Goal: Task Accomplishment & Management: Manage account settings

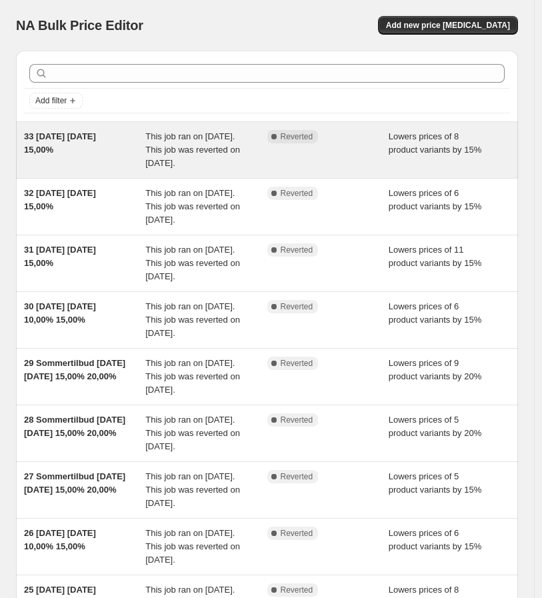
click at [77, 161] on div "33 [DATE] [DATE] 15,00%" at bounding box center [84, 150] width 121 height 40
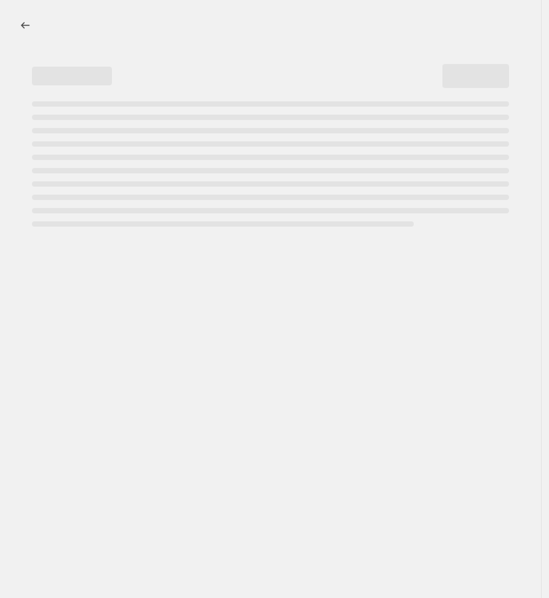
select select "percentage"
select select "collection"
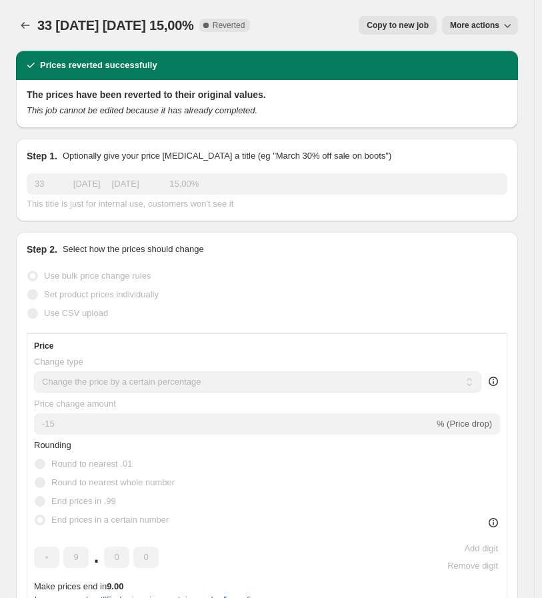
click at [415, 20] on span "Copy to new job" at bounding box center [397, 25] width 62 height 11
select select "percentage"
select select "collection"
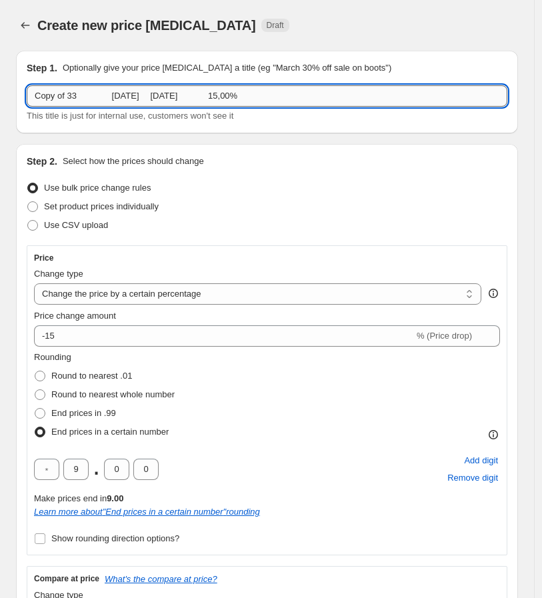
click at [119, 88] on input "Copy of 33 08/08/2025 14/08/2025 15,00%" at bounding box center [267, 95] width 480 height 21
paste input "47+48 BLACK WEEK 15/11/2025 30/11/2025 2"
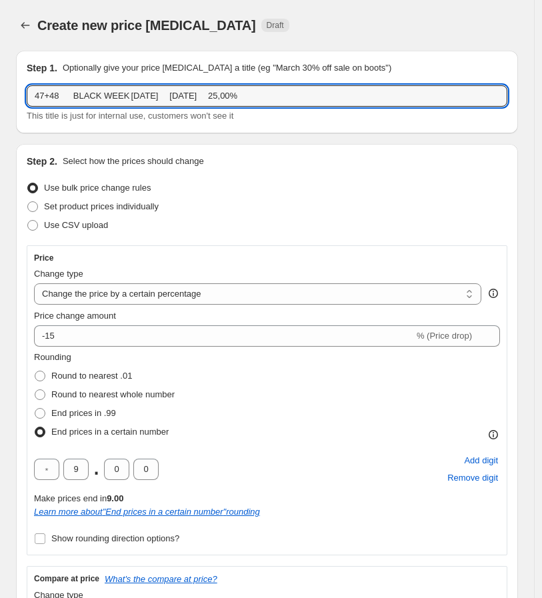
type input "47+48 BLACK WEEK [DATE] [DATE] 25,00%"
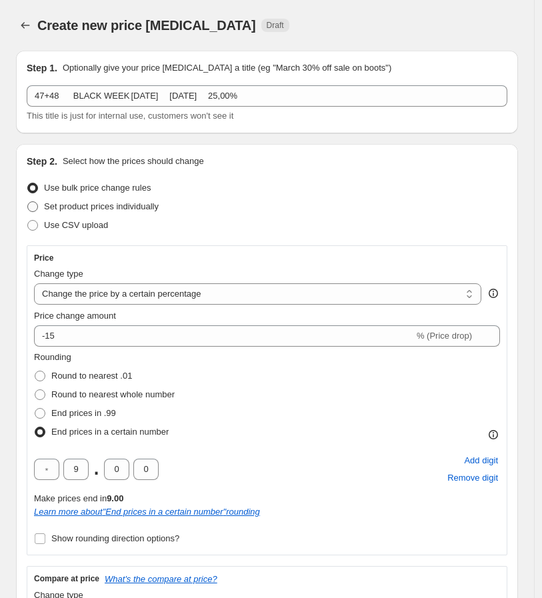
click at [113, 201] on span "Set product prices individually" at bounding box center [101, 206] width 115 height 10
click at [28, 201] on input "Set product prices individually" at bounding box center [27, 201] width 1 height 1
radio input "true"
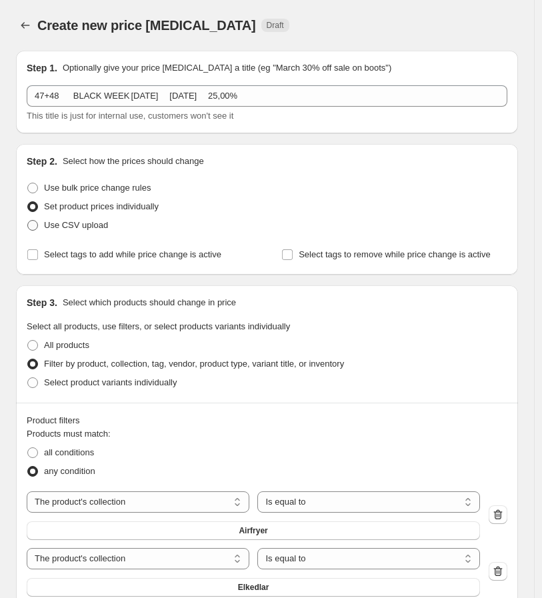
click at [70, 228] on span "Use CSV upload" at bounding box center [76, 225] width 64 height 10
click at [28, 220] on input "Use CSV upload" at bounding box center [27, 220] width 1 height 1
radio input "true"
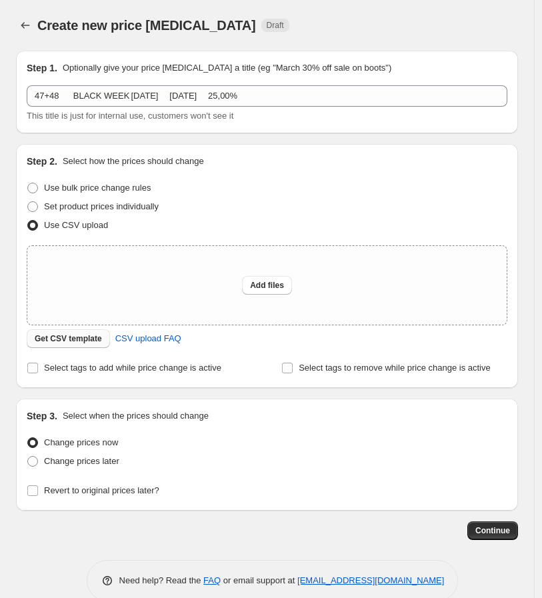
click at [63, 340] on span "Get CSV template" at bounding box center [68, 338] width 67 height 11
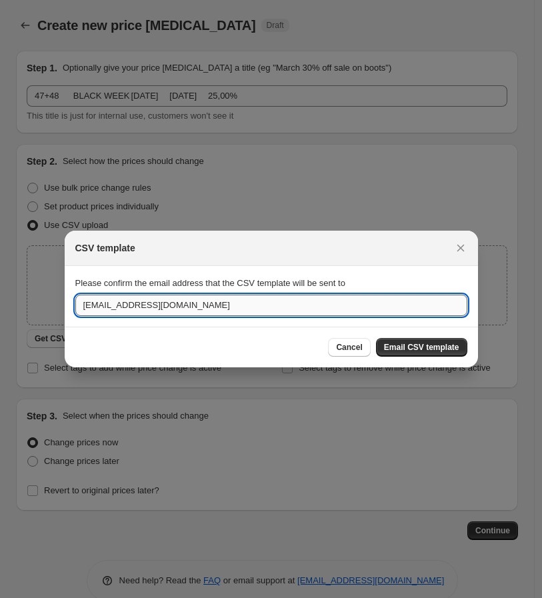
click at [163, 312] on input "[EMAIL_ADDRESS][DOMAIN_NAME]" at bounding box center [271, 304] width 392 height 21
type input "oliver@aiviq.dk"
click at [444, 354] on button "Email CSV template" at bounding box center [421, 347] width 91 height 19
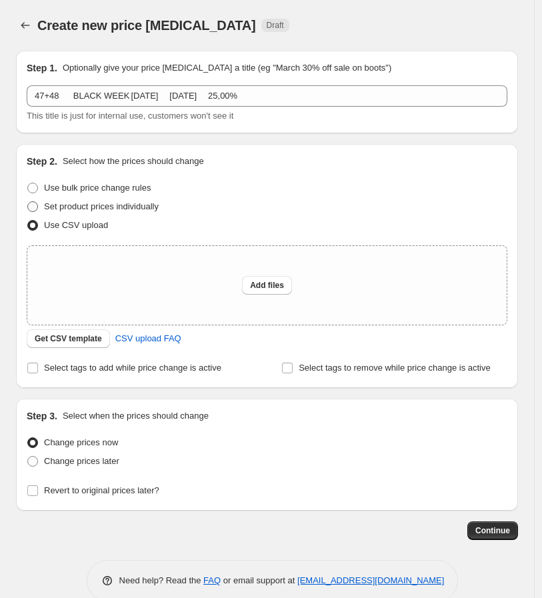
drag, startPoint x: 77, startPoint y: 206, endPoint x: 47, endPoint y: 210, distance: 30.2
click at [77, 206] on span "Set product prices individually" at bounding box center [101, 206] width 115 height 10
click at [28, 202] on input "Set product prices individually" at bounding box center [27, 201] width 1 height 1
radio input "true"
select select "collection"
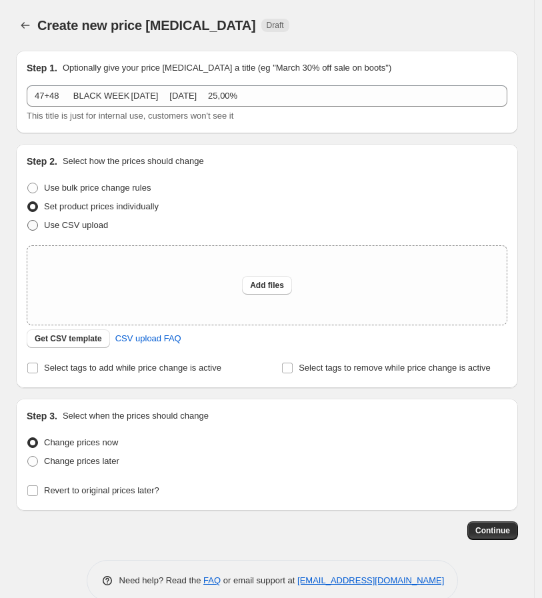
select select "collection"
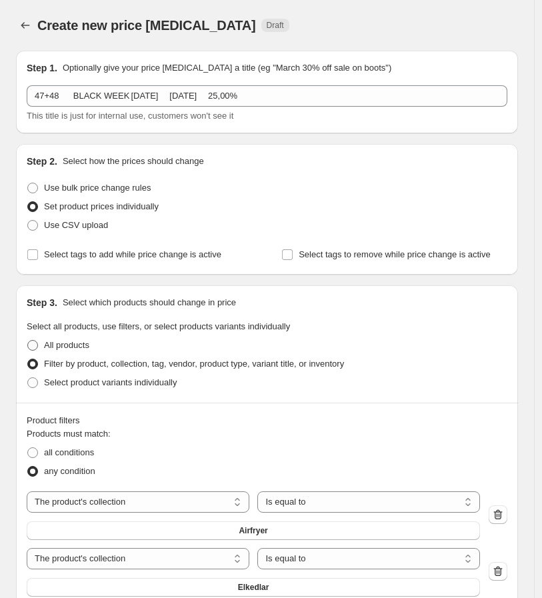
click at [67, 343] on span "All products" at bounding box center [66, 345] width 45 height 10
click at [28, 340] on input "All products" at bounding box center [27, 340] width 1 height 1
radio input "true"
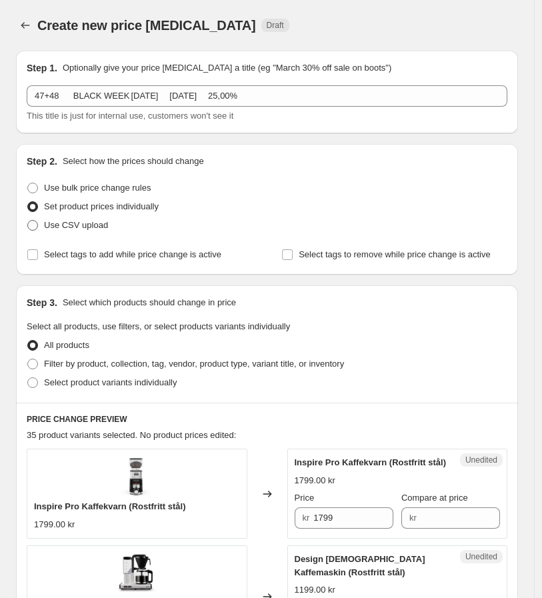
click at [91, 222] on span "Use CSV upload" at bounding box center [76, 225] width 64 height 10
click at [28, 220] on input "Use CSV upload" at bounding box center [27, 220] width 1 height 1
radio input "true"
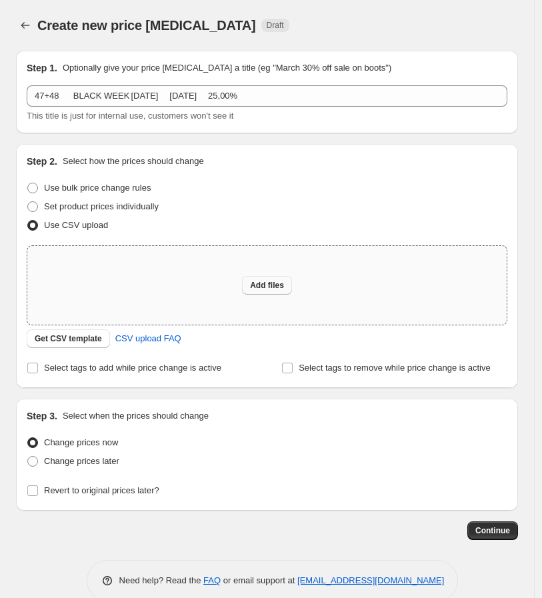
click at [254, 288] on button "Add files" at bounding box center [267, 285] width 50 height 19
type input "C:\fakepath\AIVIQ SE - csv_template_user_49063.csv"
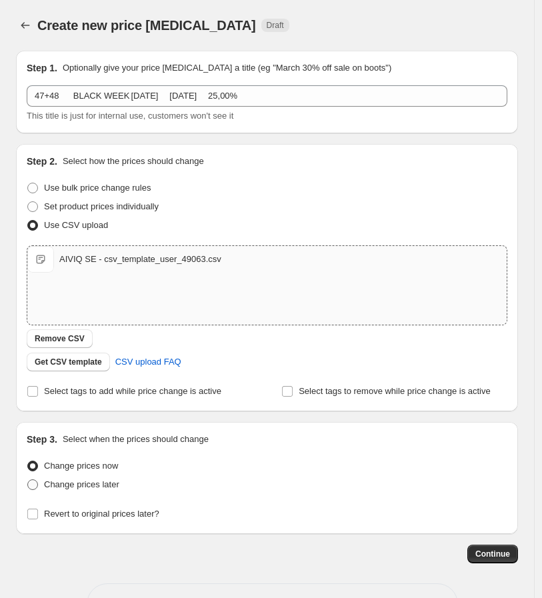
click at [68, 483] on span "Change prices later" at bounding box center [81, 484] width 75 height 10
click at [28, 480] on input "Change prices later" at bounding box center [27, 479] width 1 height 1
radio input "true"
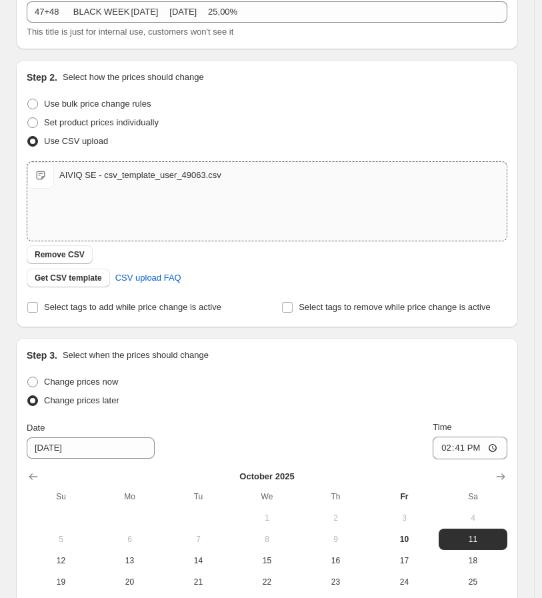
scroll to position [148, 0]
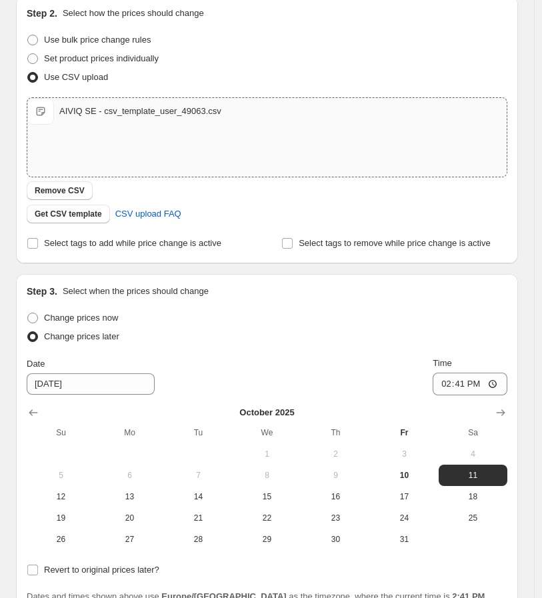
click at [496, 410] on div at bounding box center [267, 412] width 480 height 13
click at [505, 409] on icon "Show next month, November 2025" at bounding box center [500, 412] width 9 height 7
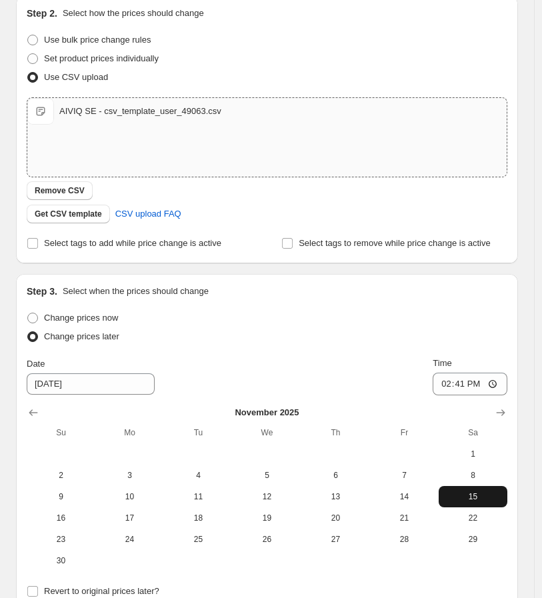
click at [484, 498] on span "15" at bounding box center [473, 496] width 58 height 11
type input "[DATE]"
click at [448, 378] on input "14:41" at bounding box center [469, 383] width 75 height 23
type input "00:01"
click at [414, 334] on div "Change prices later" at bounding box center [267, 336] width 480 height 19
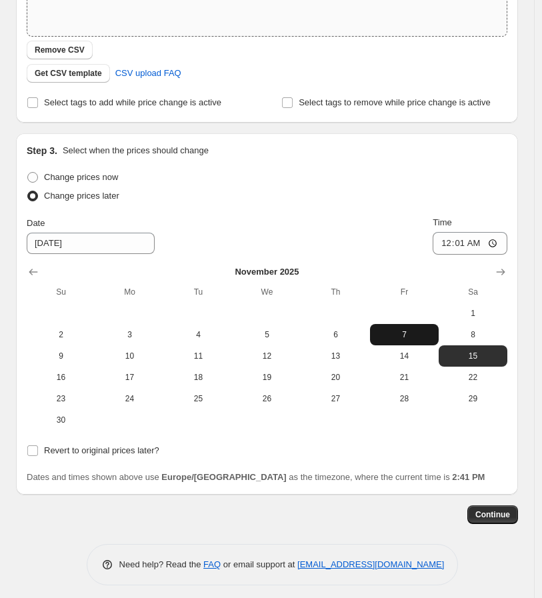
scroll to position [294, 0]
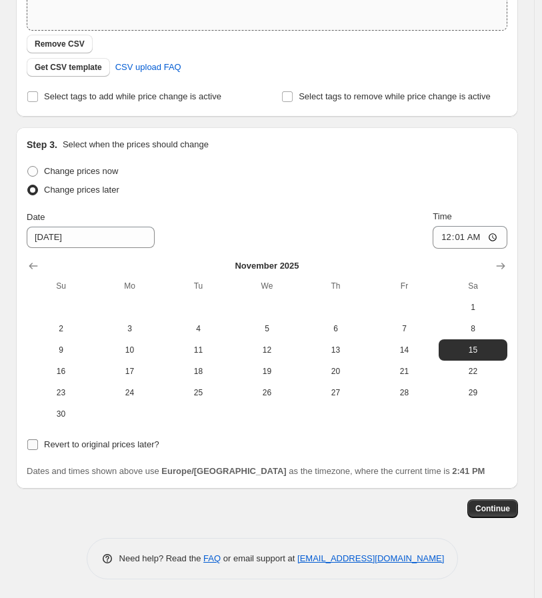
click at [107, 444] on span "Revert to original prices later?" at bounding box center [101, 444] width 115 height 10
click at [38, 444] on input "Revert to original prices later?" at bounding box center [32, 444] width 11 height 11
checkbox input "true"
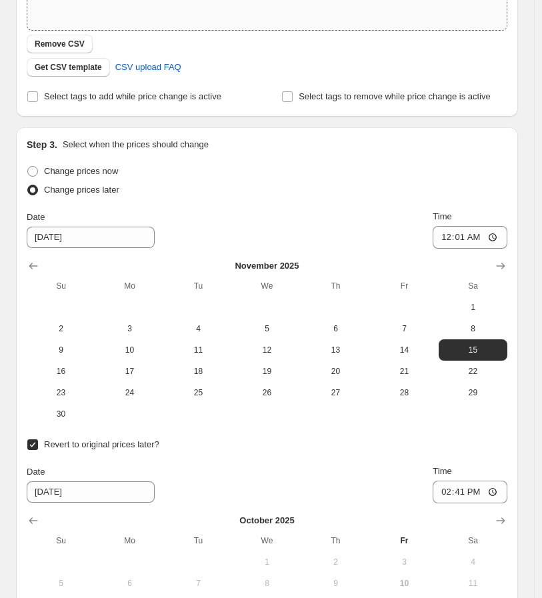
scroll to position [498, 0]
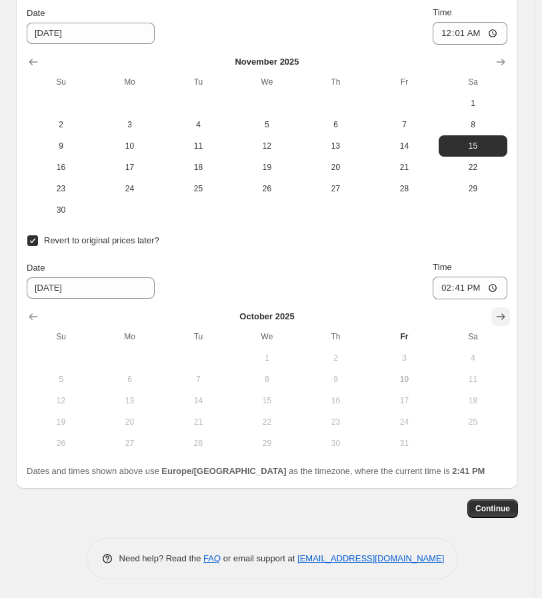
click at [504, 310] on icon "Show next month, November 2025" at bounding box center [500, 316] width 13 height 13
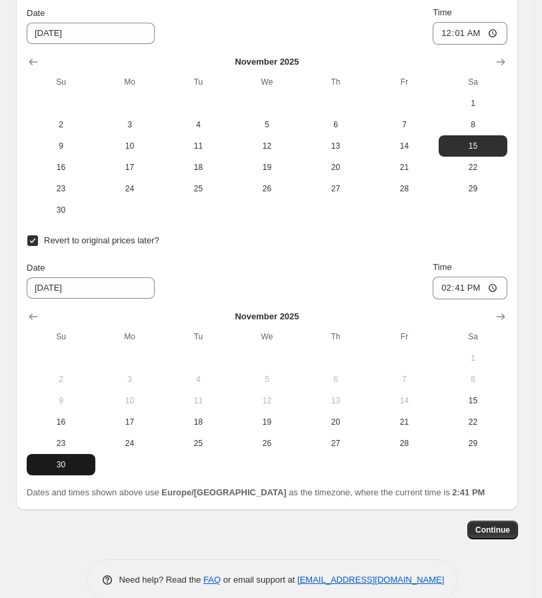
click at [68, 465] on span "30" at bounding box center [61, 464] width 58 height 11
type input "[DATE]"
click at [448, 286] on input "14:41" at bounding box center [469, 287] width 75 height 23
type input "23:59"
click at [424, 546] on div "Step 1. Optionally give your price change job a title (eg "March 30% off sale o…" at bounding box center [267, 71] width 502 height 1058
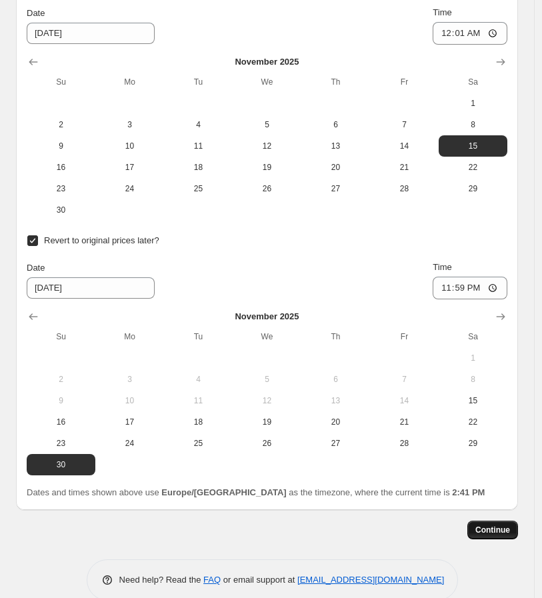
click at [508, 528] on span "Continue" at bounding box center [492, 529] width 35 height 11
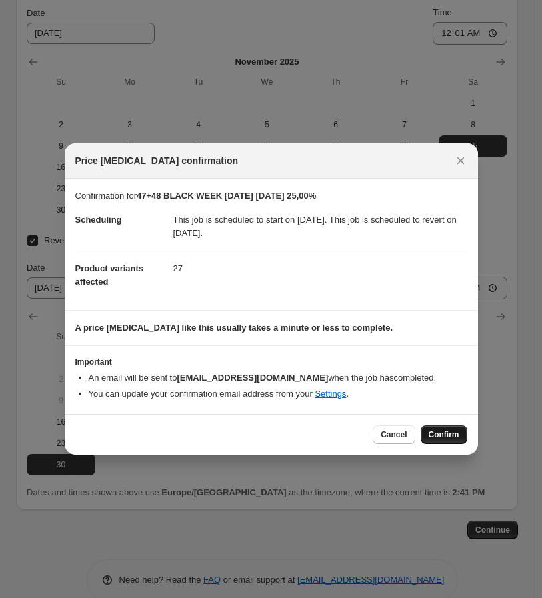
click at [441, 430] on span "Confirm" at bounding box center [443, 434] width 31 height 11
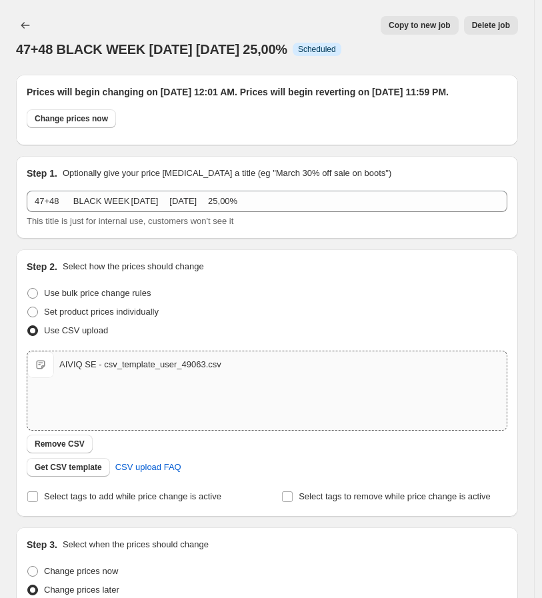
click at [428, 29] on span "Copy to new job" at bounding box center [419, 25] width 62 height 11
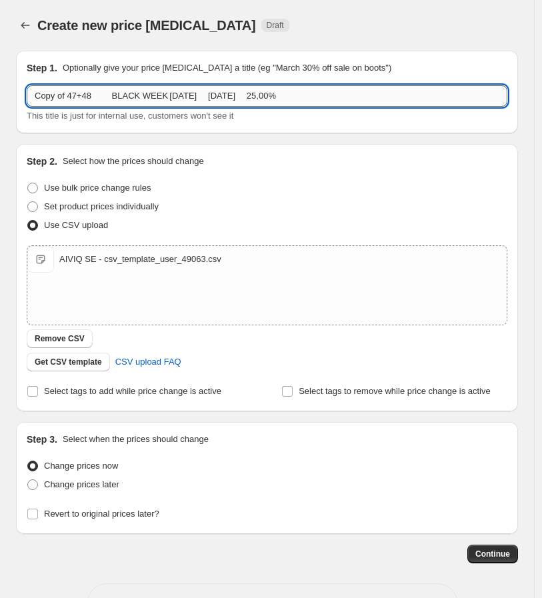
click at [203, 95] on input "Copy of 47+48 BLACK WEEK [DATE] [DATE] 25,00%" at bounding box center [267, 95] width 480 height 21
click at [202, 94] on input "Copy of 47+48 BLACK WEEK [DATE] [DATE] 25,00%" at bounding box center [267, 95] width 480 height 21
click at [202, 91] on input "Copy of 47+48 BLACK WEEK [DATE] [DATE] 25,00%" at bounding box center [267, 95] width 480 height 21
paste input "49 CYBER MONDAY 01/12/2025 01/12/2025 1"
drag, startPoint x: 250, startPoint y: 95, endPoint x: 243, endPoint y: 95, distance: 7.4
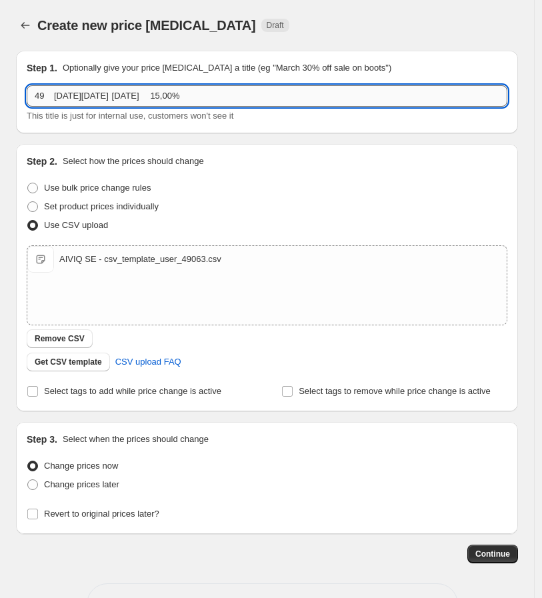
click at [243, 95] on input "49 CYBER MONDAY 01/12/2025 01/12/2025 15,00%" at bounding box center [267, 95] width 480 height 21
type input "49 [DATE][DATE] [DATE] 20,00%"
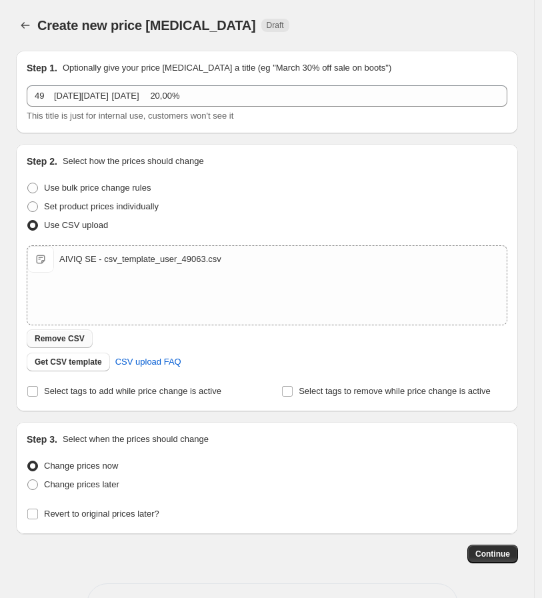
click at [47, 334] on span "Remove CSV" at bounding box center [60, 338] width 50 height 11
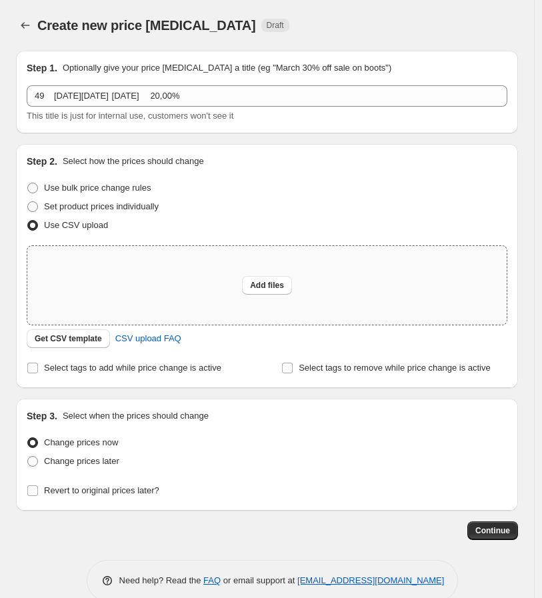
click at [171, 289] on div "Add files" at bounding box center [266, 285] width 479 height 79
type input "C:\fakepath\AIVIQ SE - csv_template_user_49063 (2).csv"
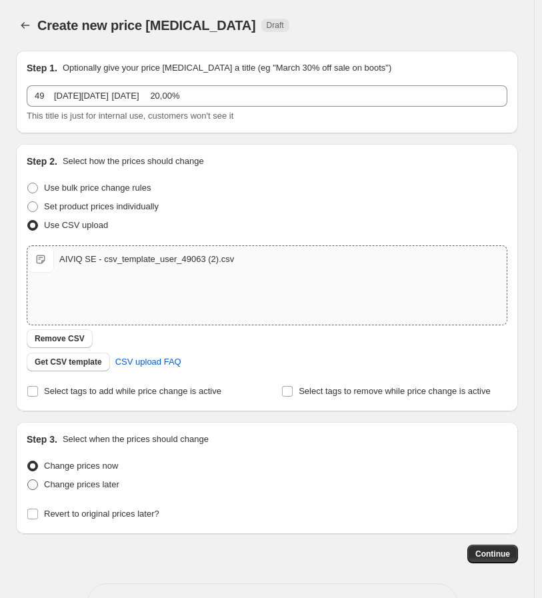
click at [81, 487] on span "Change prices later" at bounding box center [81, 484] width 75 height 10
click at [28, 480] on input "Change prices later" at bounding box center [27, 479] width 1 height 1
radio input "true"
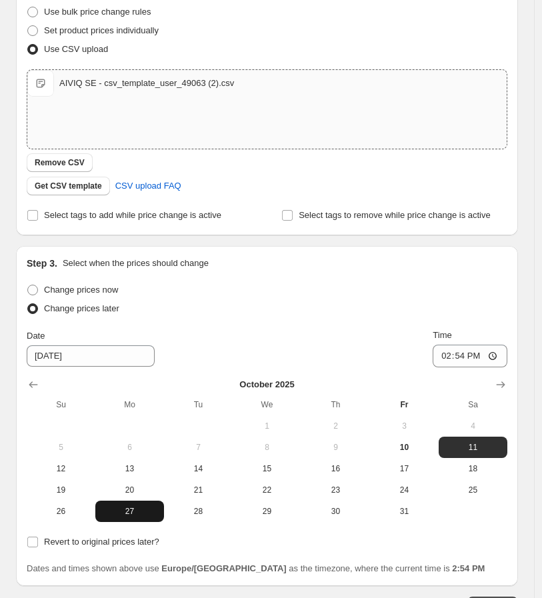
scroll to position [222, 0]
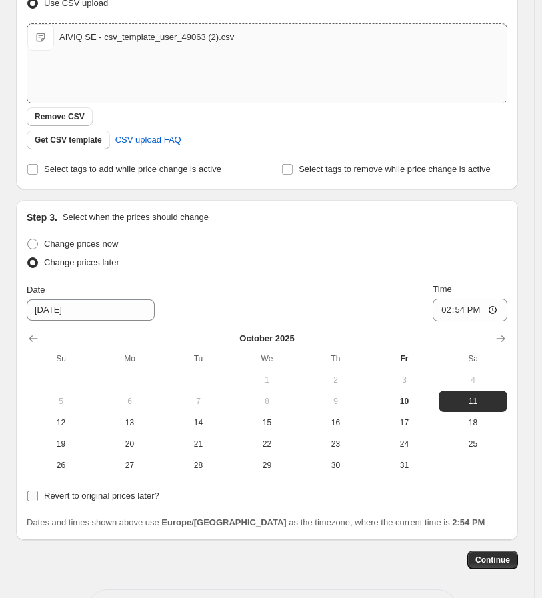
click at [81, 500] on span "Revert to original prices later?" at bounding box center [101, 495] width 115 height 10
click at [38, 500] on input "Revert to original prices later?" at bounding box center [32, 495] width 11 height 11
checkbox input "true"
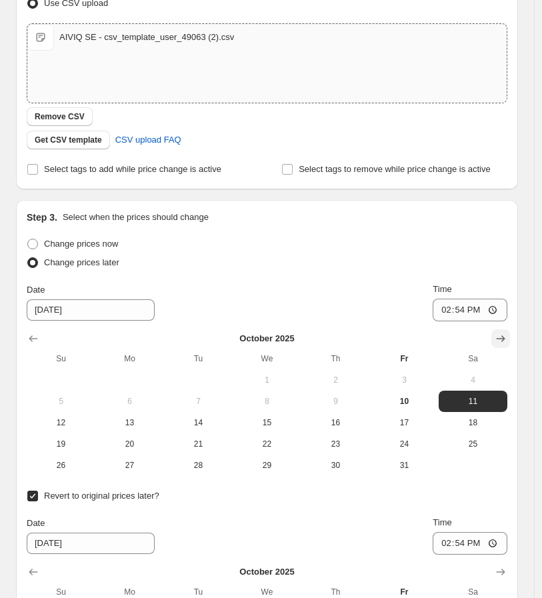
drag, startPoint x: 514, startPoint y: 332, endPoint x: 505, endPoint y: 354, distance: 23.6
click at [507, 332] on icon "Show next month, November 2025" at bounding box center [500, 338] width 13 height 13
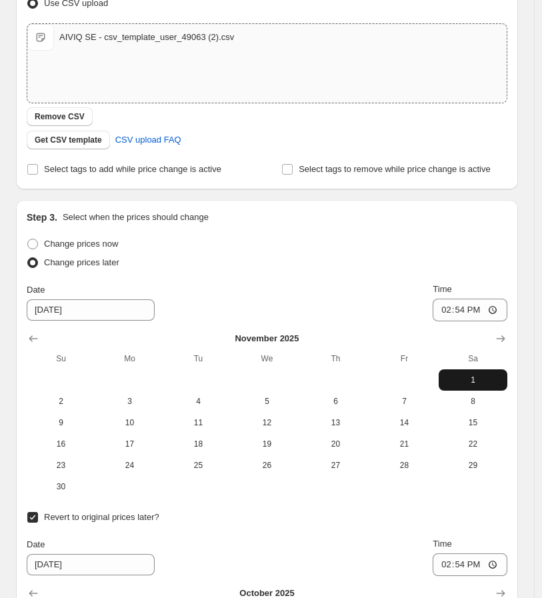
click at [462, 374] on span "1" at bounding box center [473, 379] width 58 height 11
type input "11/1/2025"
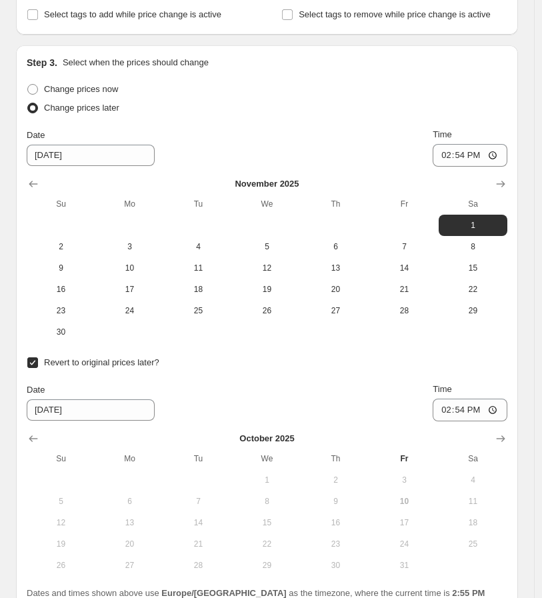
scroll to position [444, 0]
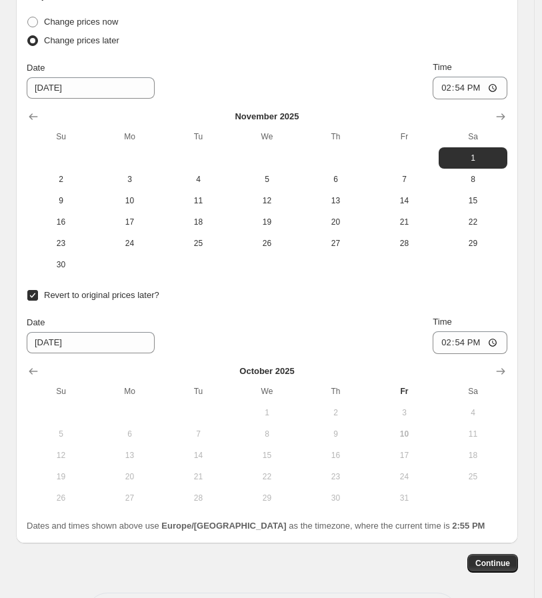
drag, startPoint x: 517, startPoint y: 369, endPoint x: 484, endPoint y: 374, distance: 33.7
click at [517, 370] on div "Step 3. Select when the prices should change Change prices now Change prices la…" at bounding box center [267, 260] width 502 height 565
click at [505, 370] on icon "Show next month, November 2025" at bounding box center [500, 371] width 9 height 7
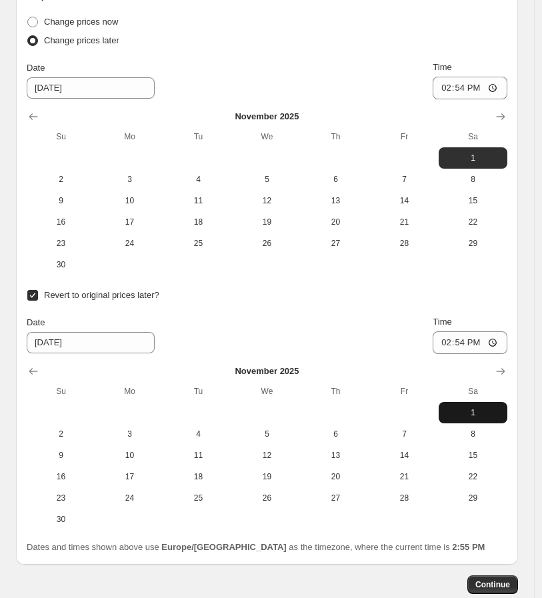
click at [474, 414] on span "1" at bounding box center [473, 412] width 58 height 11
type input "11/1/2025"
click at [450, 86] on input "14:54" at bounding box center [469, 88] width 75 height 23
type input "00:01"
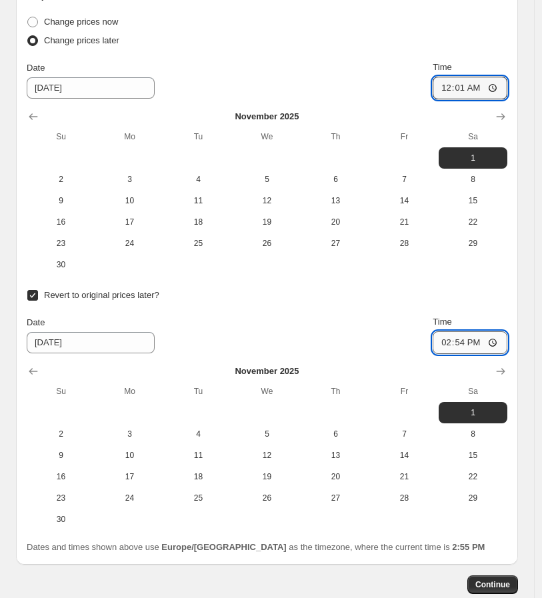
click at [448, 343] on input "14:54" at bounding box center [469, 342] width 75 height 23
type input "23:59"
click at [334, 312] on div "Revert to original prices later? Date 11/1/2025 Time 23:59 November 2025 Su Mo …" at bounding box center [267, 408] width 480 height 244
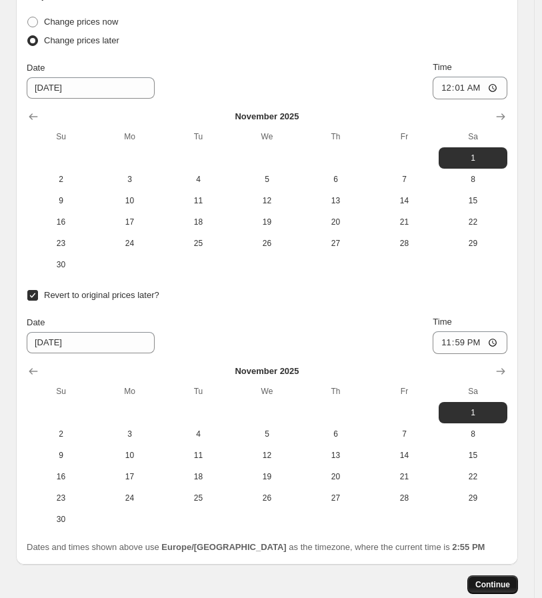
click at [500, 586] on span "Continue" at bounding box center [492, 584] width 35 height 11
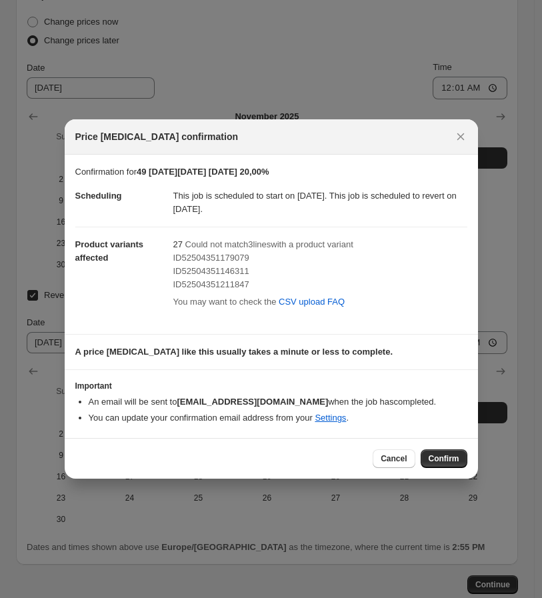
click at [210, 257] on span "ID52504351179079" at bounding box center [211, 257] width 76 height 10
click at [294, 302] on span "CSV upload FAQ" at bounding box center [311, 301] width 66 height 13
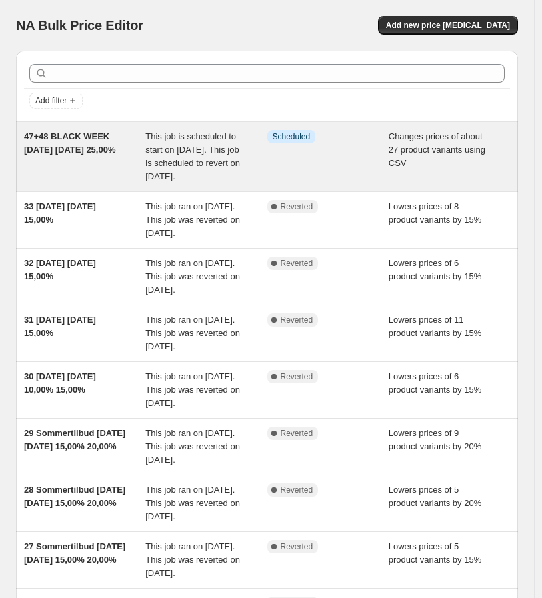
click at [91, 183] on div "47+48 BLACK WEEK [DATE] [DATE] 25,00%" at bounding box center [84, 156] width 121 height 53
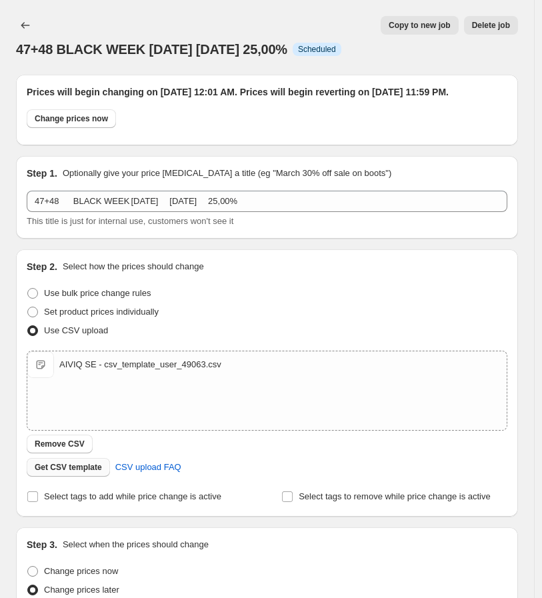
click at [69, 476] on button "Get CSV template" at bounding box center [68, 467] width 83 height 19
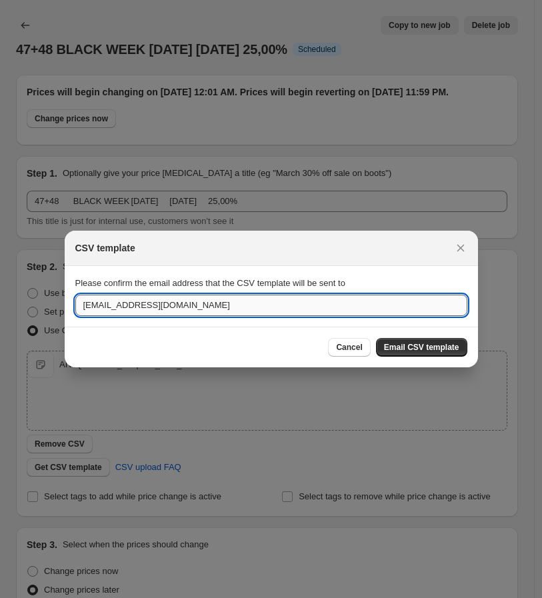
click at [137, 312] on input "[EMAIL_ADDRESS][DOMAIN_NAME]" at bounding box center [271, 304] width 392 height 21
type input "[PERSON_NAME][EMAIL_ADDRESS][DOMAIN_NAME]"
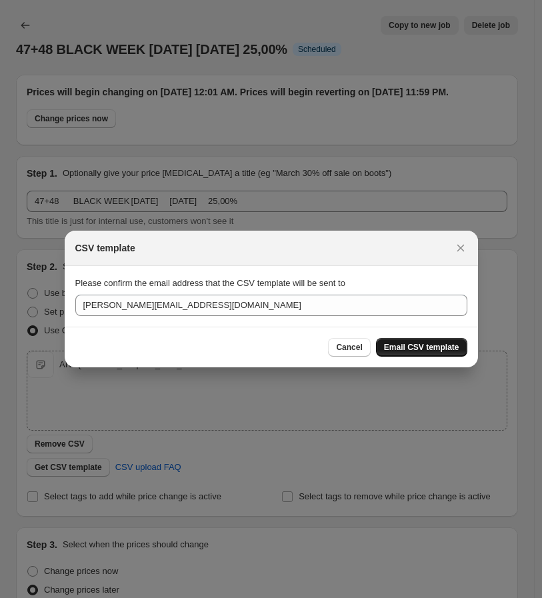
click at [454, 348] on span "Email CSV template" at bounding box center [421, 347] width 75 height 11
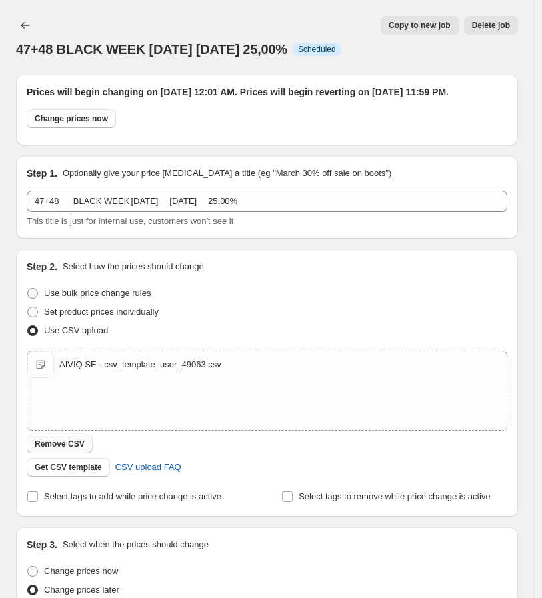
click at [71, 449] on button "Remove CSV" at bounding box center [60, 443] width 66 height 19
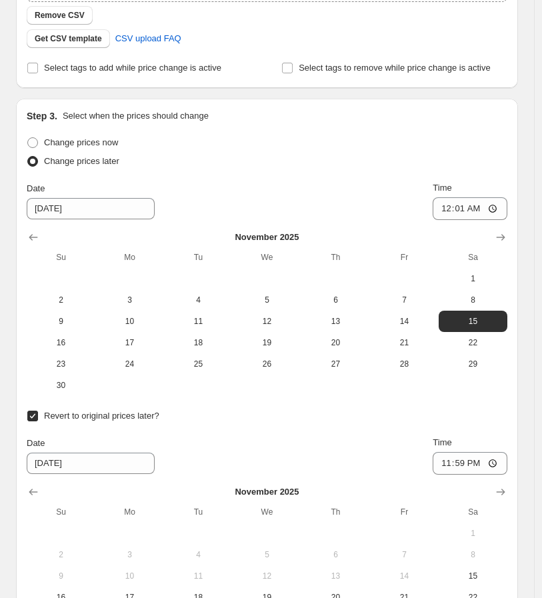
scroll to position [638, 0]
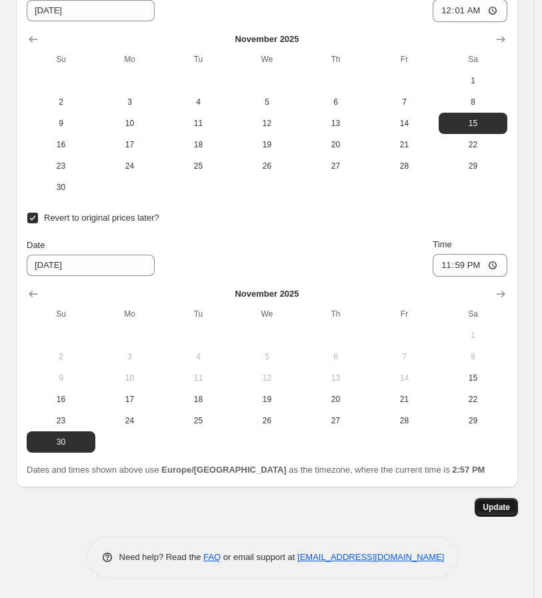
click at [504, 503] on span "Update" at bounding box center [495, 507] width 27 height 11
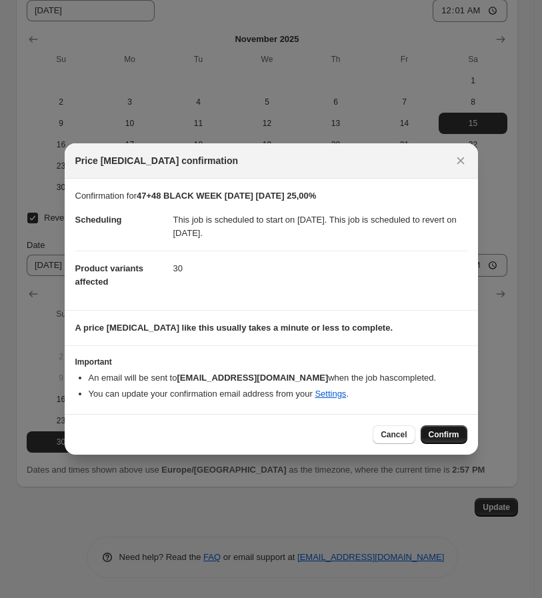
click at [450, 434] on span "Confirm" at bounding box center [443, 434] width 31 height 11
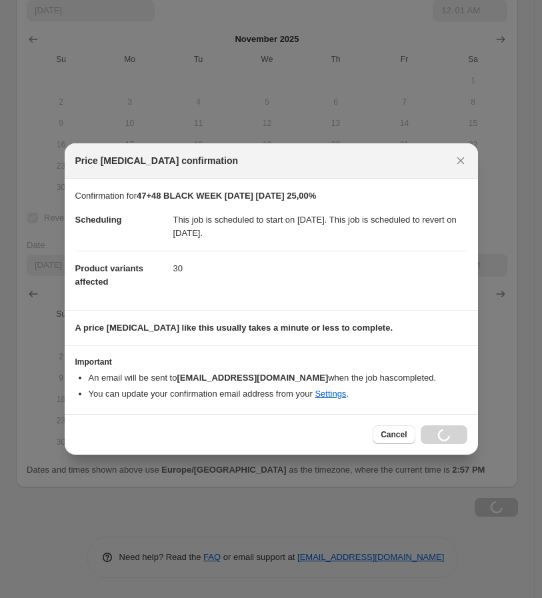
scroll to position [638, 0]
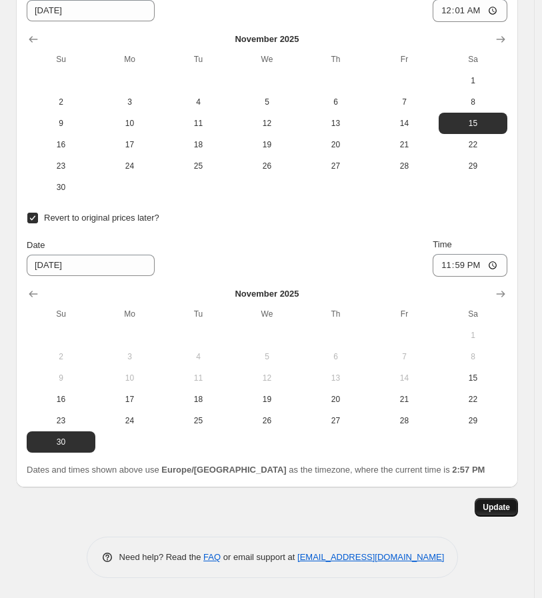
click at [510, 513] on button "Update" at bounding box center [495, 507] width 43 height 19
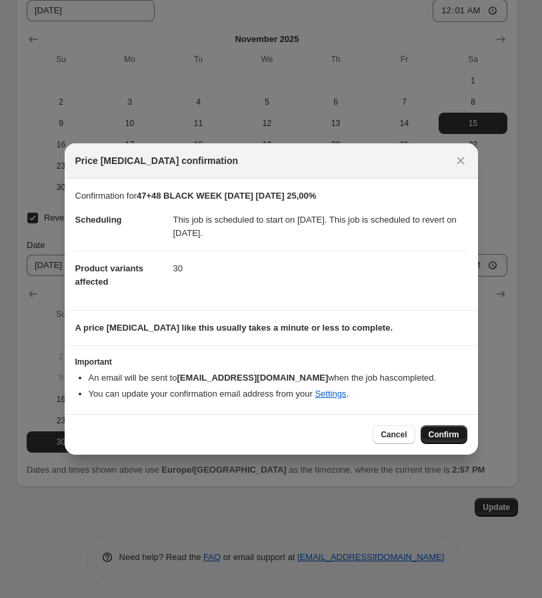
click at [455, 436] on span "Confirm" at bounding box center [443, 434] width 31 height 11
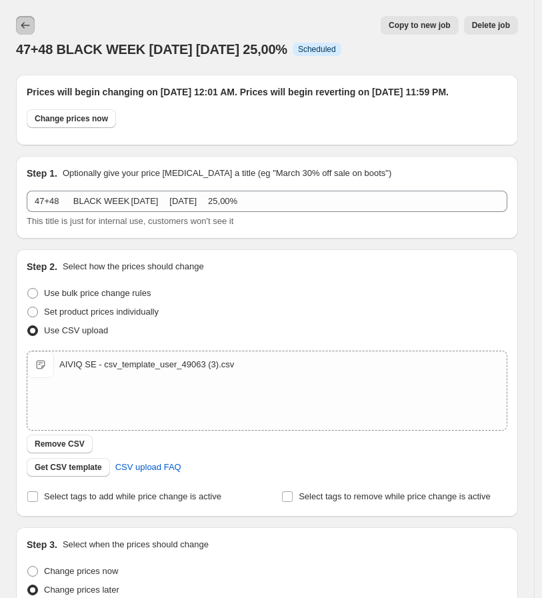
click at [28, 29] on icon "Price change jobs" at bounding box center [25, 25] width 13 height 13
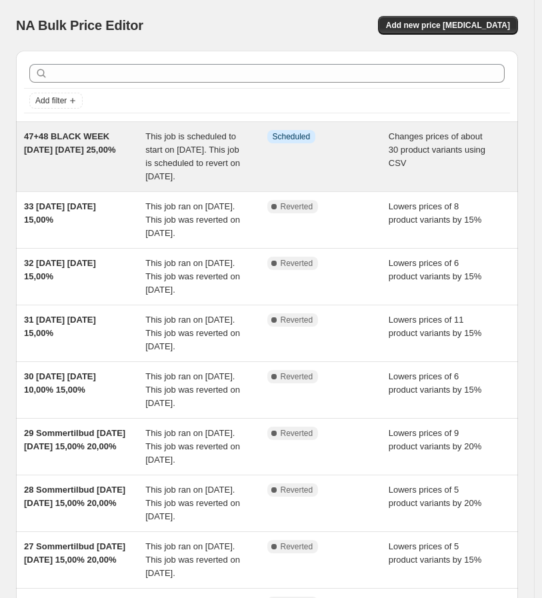
click at [188, 168] on span "This job is scheduled to start on [DATE]. This job is scheduled to revert on [D…" at bounding box center [192, 156] width 95 height 50
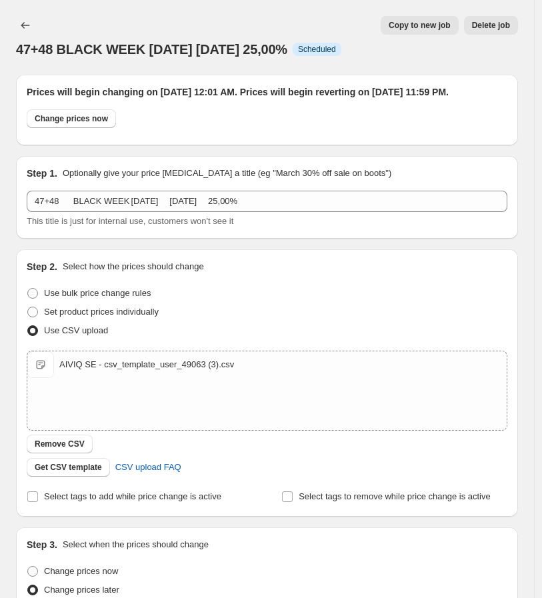
click at [109, 202] on div "Step 1. Optionally give your price [MEDICAL_DATA] a title (eg "March 30% off sa…" at bounding box center [267, 197] width 480 height 61
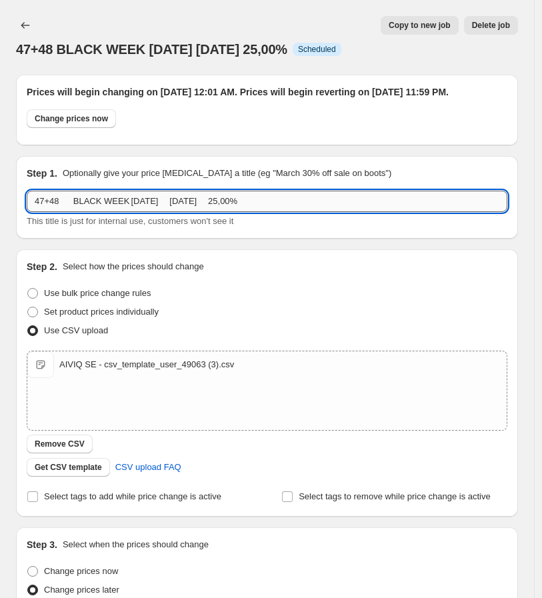
click at [109, 212] on input "47+48 BLACK WEEK [DATE] [DATE] 25,00%" at bounding box center [267, 201] width 480 height 21
paste input "9 [DATE][DATE] [DATE] 20"
type input "49 [DATE][DATE] [DATE] 20,00%"
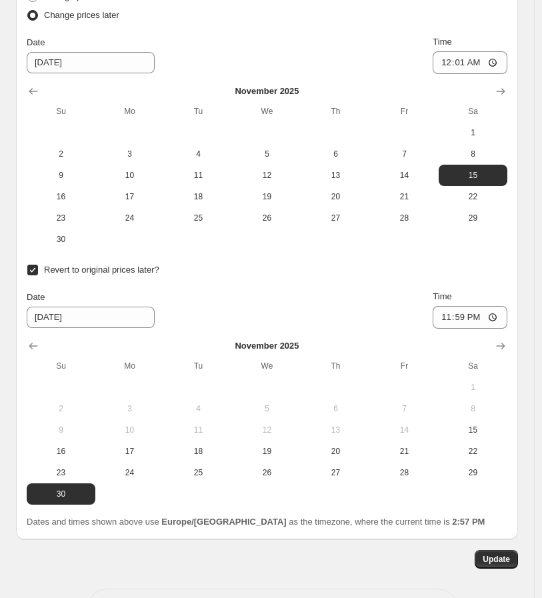
scroll to position [638, 0]
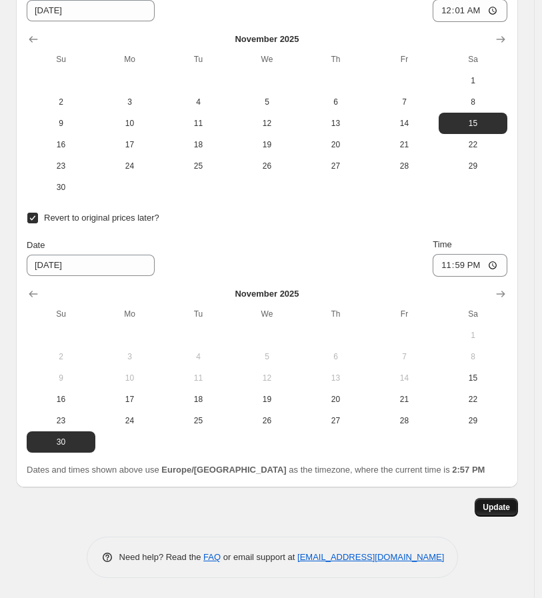
click at [500, 500] on button "Update" at bounding box center [495, 507] width 43 height 19
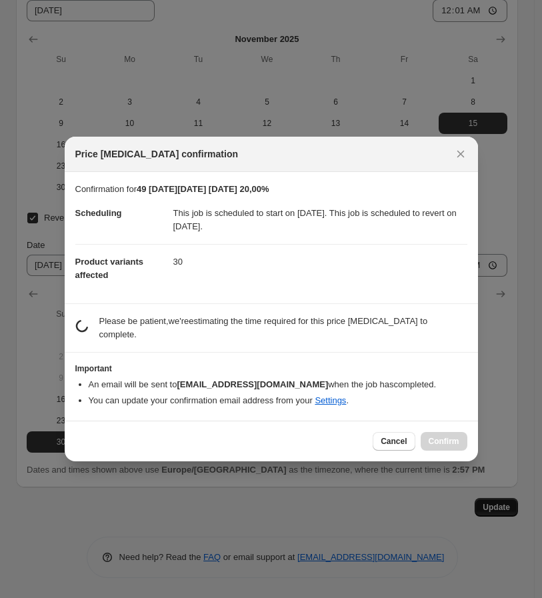
scroll to position [0, 0]
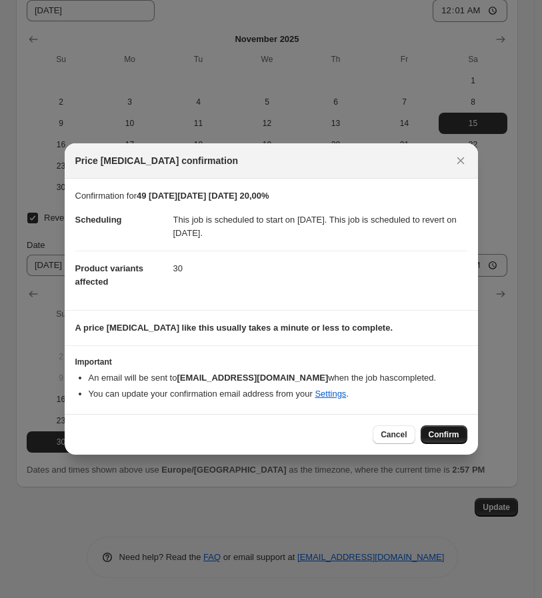
click at [429, 435] on button "Confirm" at bounding box center [443, 434] width 47 height 19
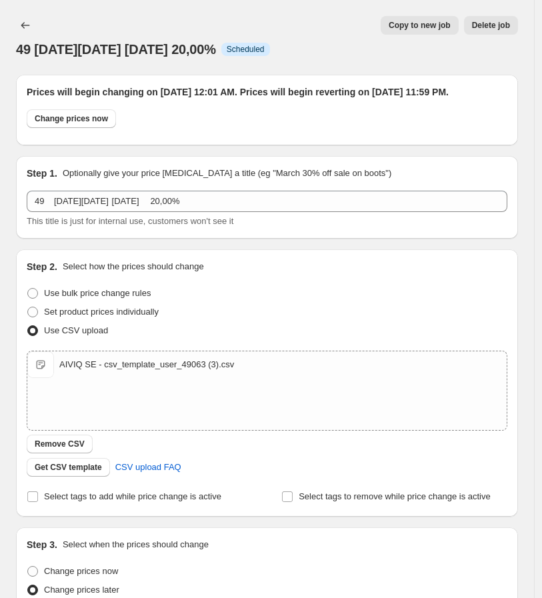
click at [412, 31] on button "Copy to new job" at bounding box center [419, 25] width 78 height 19
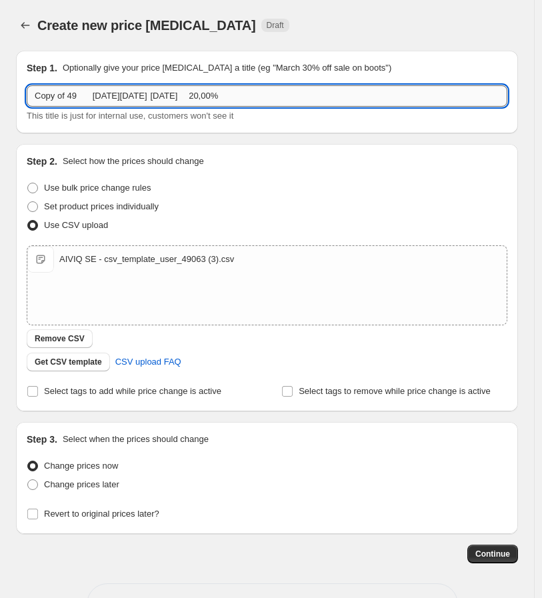
click at [161, 94] on input "Copy of 49 [DATE][DATE] [DATE] 20,00%" at bounding box center [267, 95] width 480 height 21
paste input "47+48 BLACK WEEK [DATE] [DATE] 25"
type input "47+48 BLACK WEEK [DATE] [DATE] 25,00%"
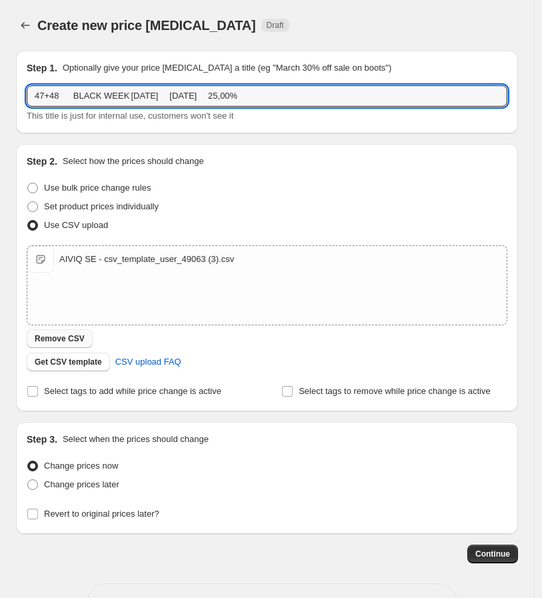
click at [64, 335] on span "Remove CSV" at bounding box center [60, 338] width 50 height 11
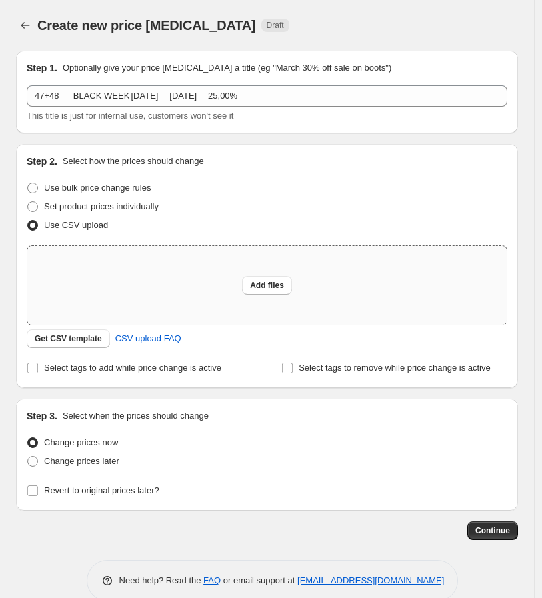
click at [101, 299] on div "Add files" at bounding box center [266, 285] width 479 height 79
type input "C:\fakepath\AIVIQ SE - csv_template_user_49063 (4).csv"
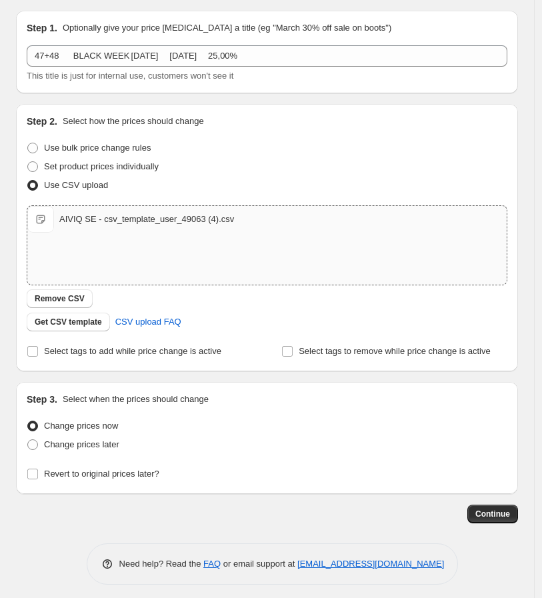
scroll to position [45, 0]
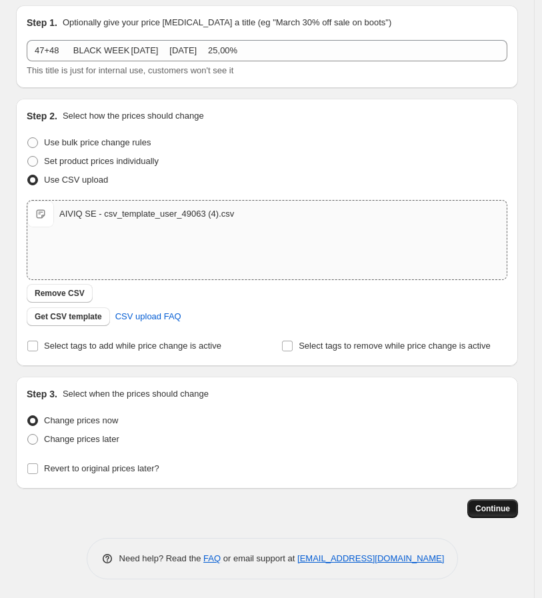
click at [504, 513] on button "Continue" at bounding box center [492, 508] width 51 height 19
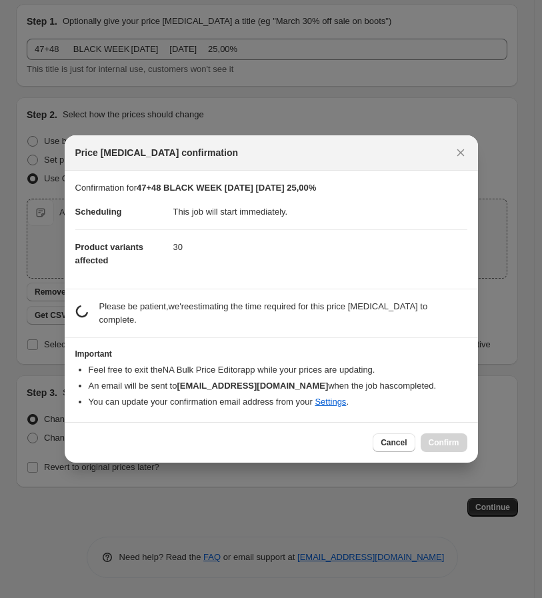
scroll to position [0, 0]
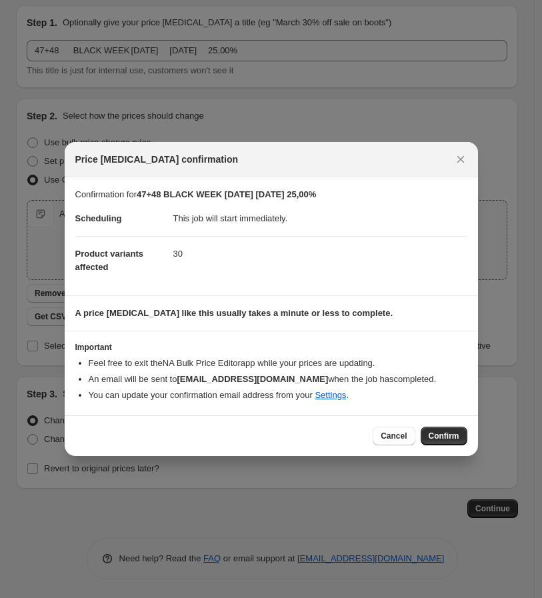
click at [425, 440] on button "Confirm" at bounding box center [443, 435] width 47 height 19
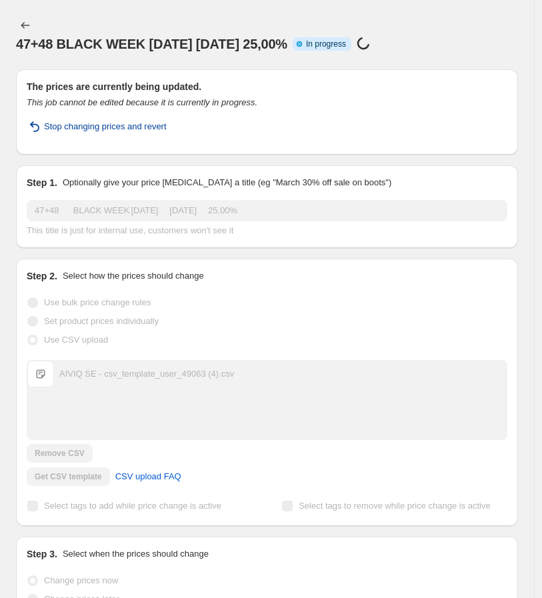
click at [79, 129] on span "Stop changing prices and revert" at bounding box center [105, 126] width 123 height 13
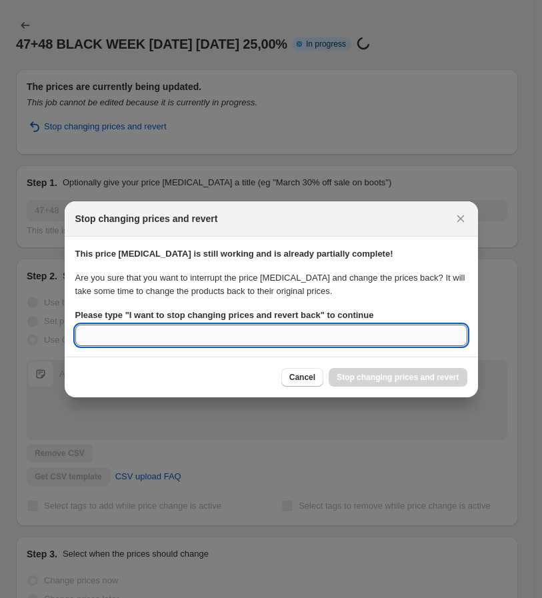
click at [278, 338] on input "Please type " I want to stop changing prices and revert back " to continue" at bounding box center [271, 334] width 392 height 21
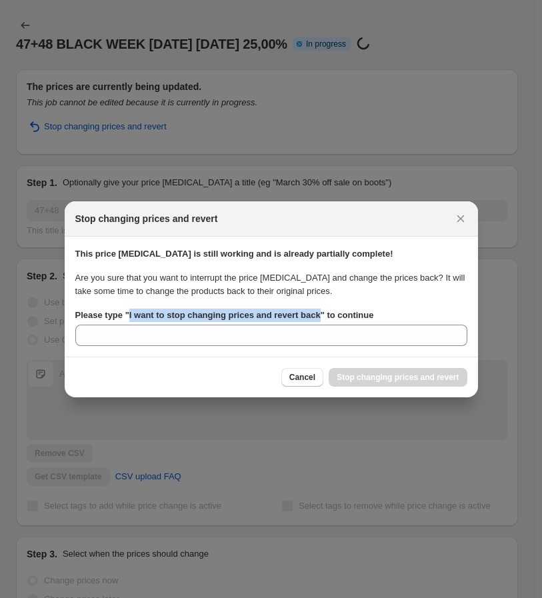
drag, startPoint x: 316, startPoint y: 312, endPoint x: 129, endPoint y: 318, distance: 187.3
click at [129, 318] on b "Please type " I want to stop changing prices and revert back " to continue" at bounding box center [224, 315] width 298 height 10
copy b "I want to stop changing prices and revert back"
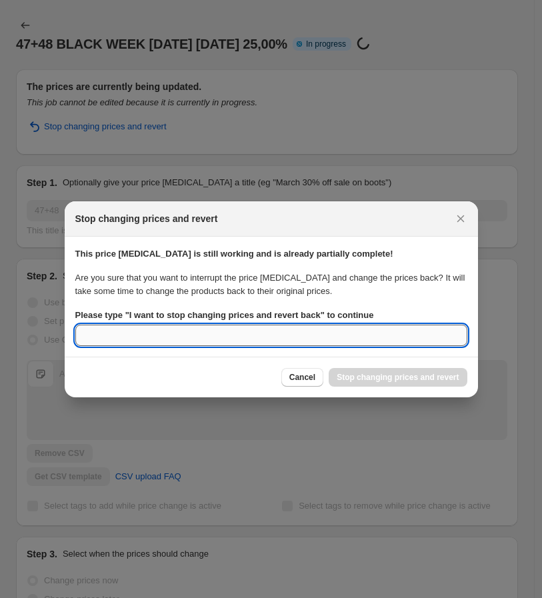
click at [131, 343] on input "Please type " I want to stop changing prices and revert back " to continue" at bounding box center [271, 334] width 392 height 21
paste input "I want to stop changing prices and revert back"
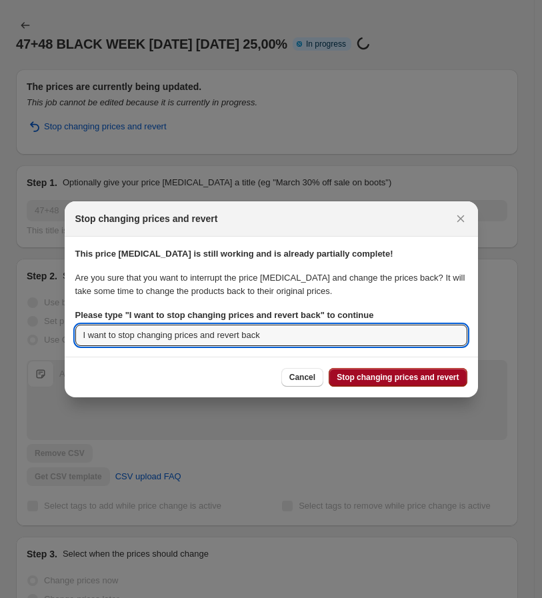
type input "I want to stop changing prices and revert back"
click at [442, 375] on span "Stop changing prices and revert" at bounding box center [397, 377] width 122 height 11
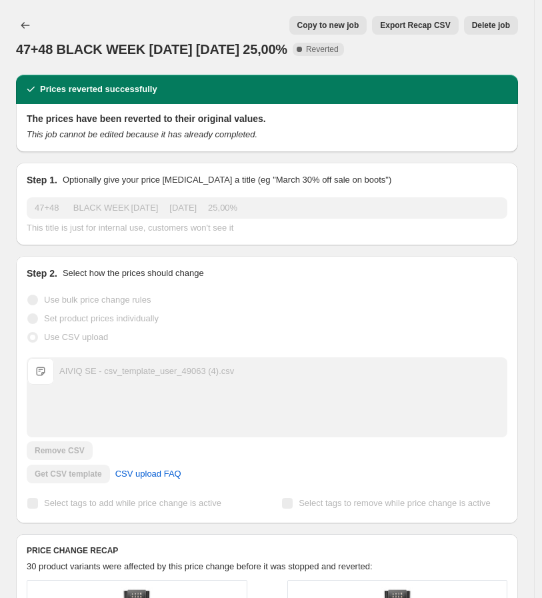
click at [321, 21] on span "Copy to new job" at bounding box center [328, 25] width 62 height 11
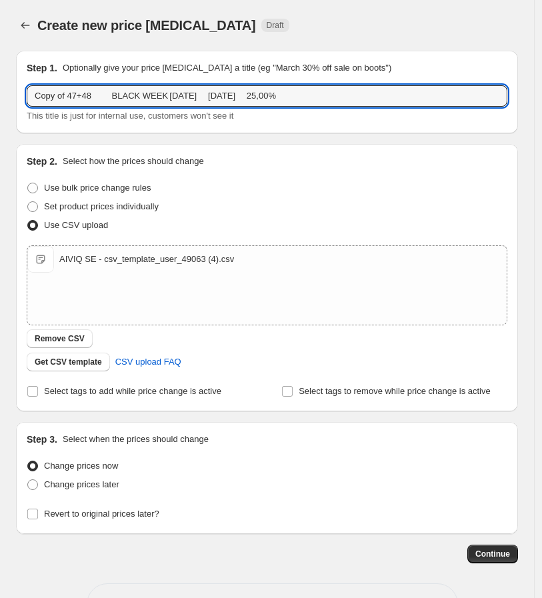
drag, startPoint x: 68, startPoint y: 94, endPoint x: 7, endPoint y: 95, distance: 61.3
click at [7, 95] on div "Step 1. Optionally give your price [MEDICAL_DATA] a title (eg "March 30% off sa…" at bounding box center [261, 301] width 512 height 523
type input "47+48 BLACK WEEK [DATE] [DATE] 25,00%"
click at [330, 181] on div "Use bulk price change rules" at bounding box center [267, 188] width 480 height 19
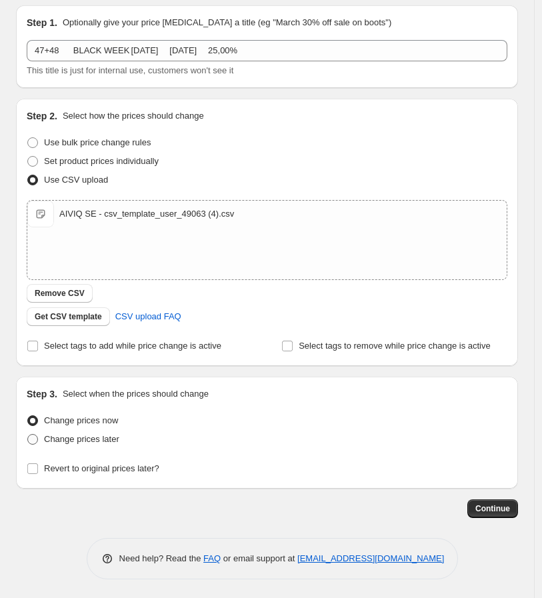
click at [96, 440] on span "Change prices later" at bounding box center [81, 439] width 75 height 10
click at [28, 434] on input "Change prices later" at bounding box center [27, 434] width 1 height 1
radio input "true"
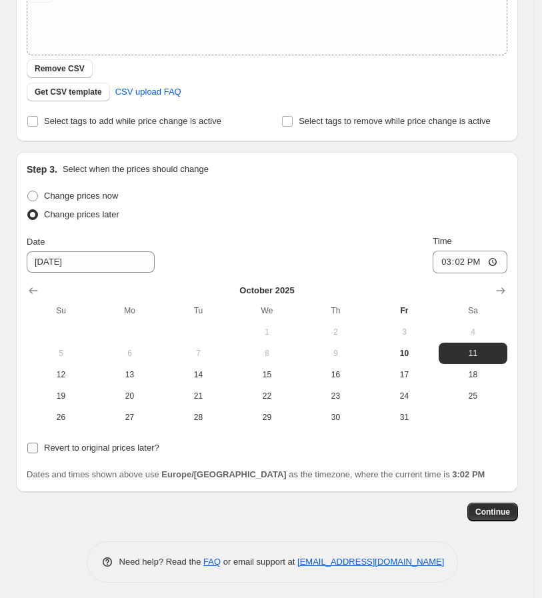
scroll to position [274, 0]
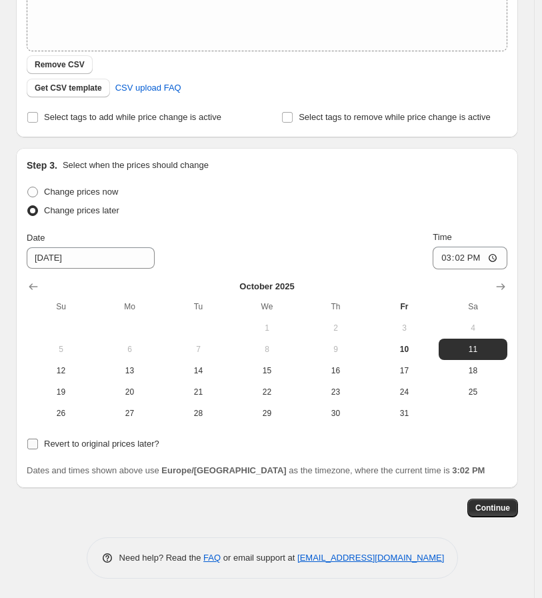
click at [81, 446] on span "Revert to original prices later?" at bounding box center [101, 443] width 115 height 10
click at [38, 446] on input "Revert to original prices later?" at bounding box center [32, 443] width 11 height 11
checkbox input "true"
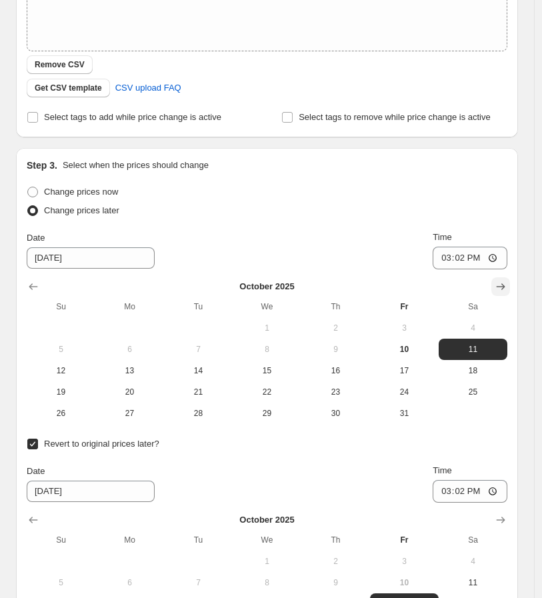
click at [507, 286] on icon "Show next month, November 2025" at bounding box center [500, 286] width 13 height 13
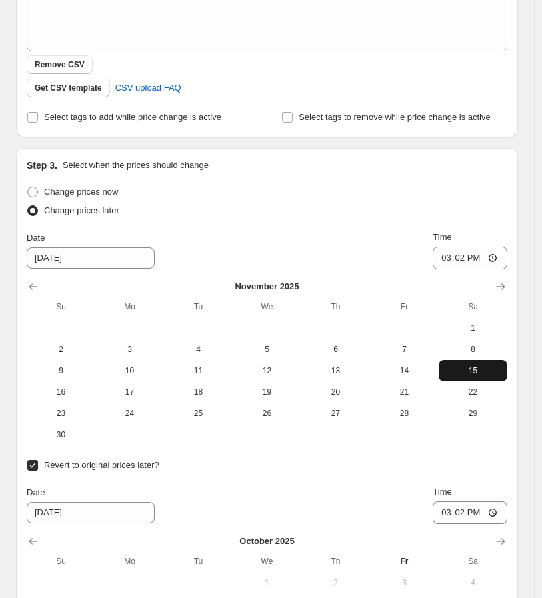
click at [468, 366] on span "15" at bounding box center [473, 370] width 58 height 11
type input "[DATE]"
click at [450, 256] on input "15:02" at bounding box center [469, 257] width 75 height 23
type input "00:01"
click at [382, 213] on div "Change prices later" at bounding box center [267, 210] width 480 height 19
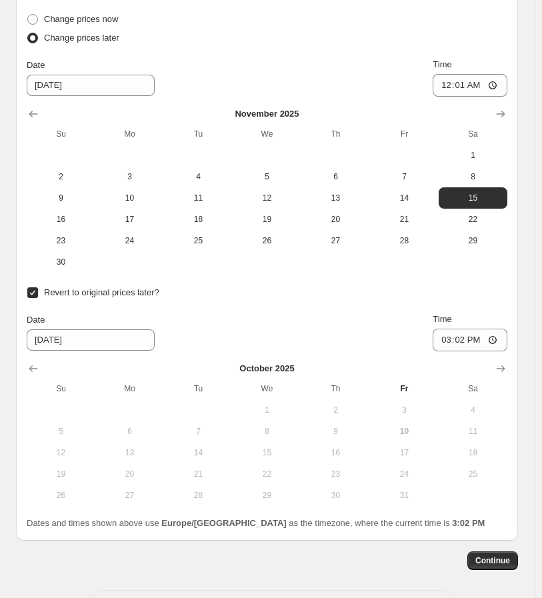
scroll to position [498, 0]
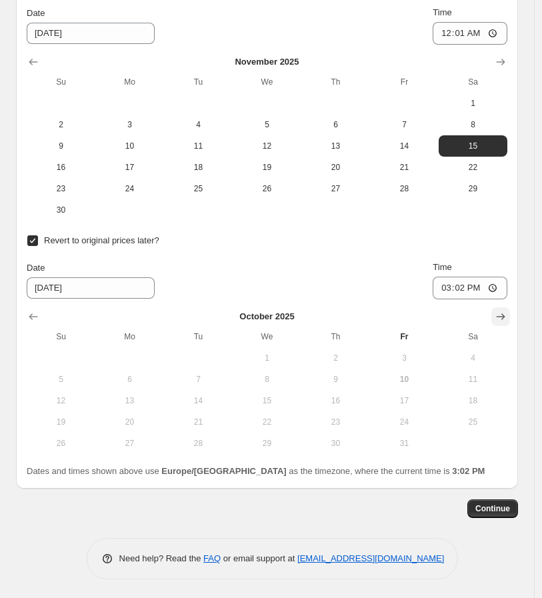
click at [506, 312] on icon "Show next month, November 2025" at bounding box center [500, 316] width 13 height 13
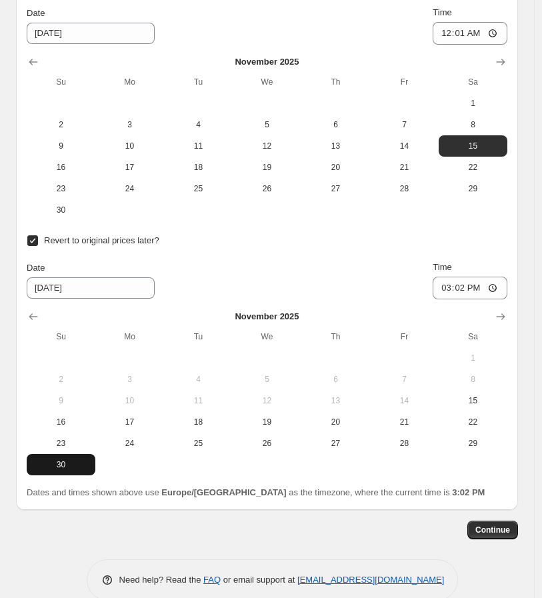
click at [57, 461] on span "30" at bounding box center [61, 464] width 58 height 11
type input "[DATE]"
click at [454, 287] on input "15:02" at bounding box center [469, 287] width 75 height 23
type input "23:59"
click at [496, 524] on span "Continue" at bounding box center [492, 529] width 35 height 11
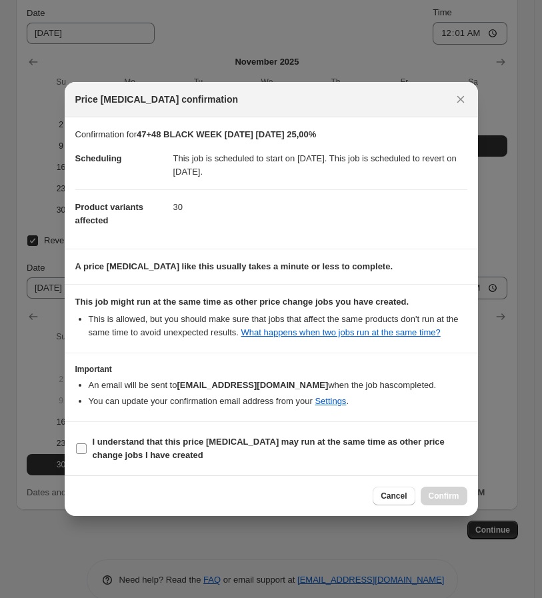
click at [204, 444] on b "I understand that this price [MEDICAL_DATA] may run at the same time as other p…" at bounding box center [269, 447] width 352 height 23
click at [87, 444] on input "I understand that this price [MEDICAL_DATA] may run at the same time as other p…" at bounding box center [81, 448] width 11 height 11
checkbox input "true"
click at [432, 499] on span "Confirm" at bounding box center [443, 495] width 31 height 11
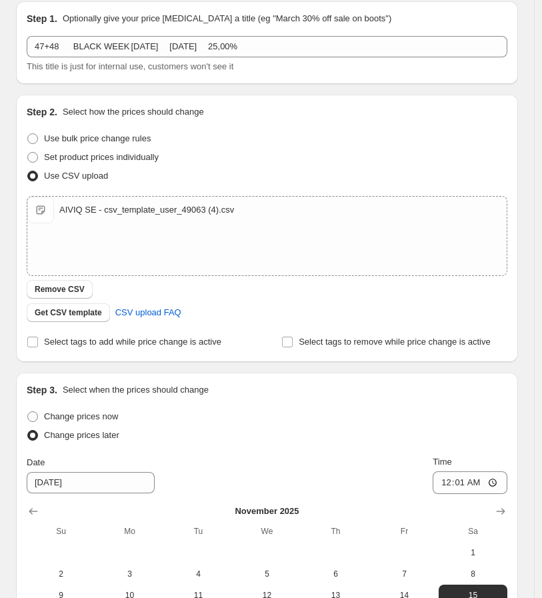
scroll to position [370, 0]
